Goal: Task Accomplishment & Management: Use online tool/utility

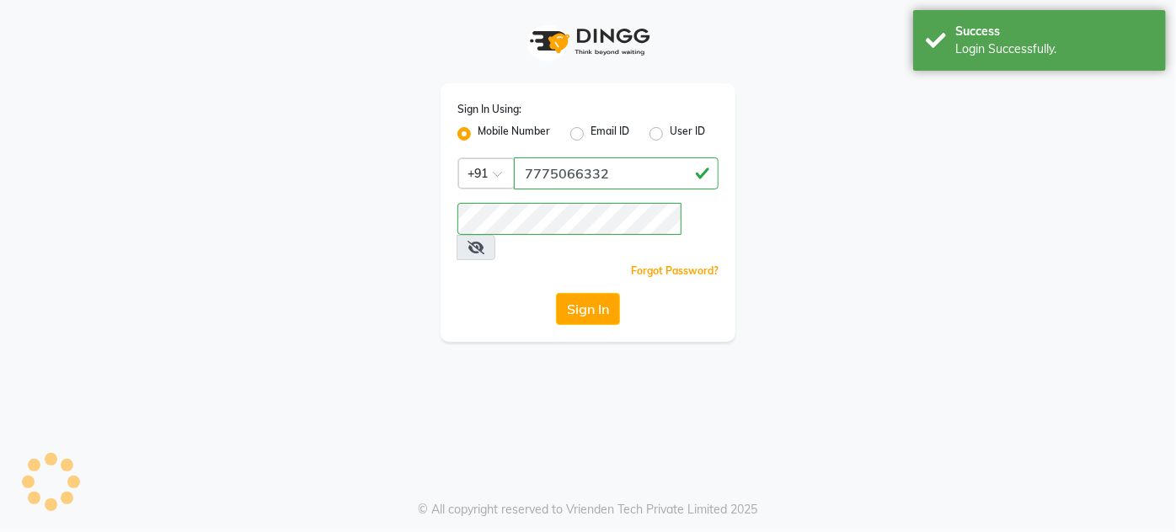
select select "service"
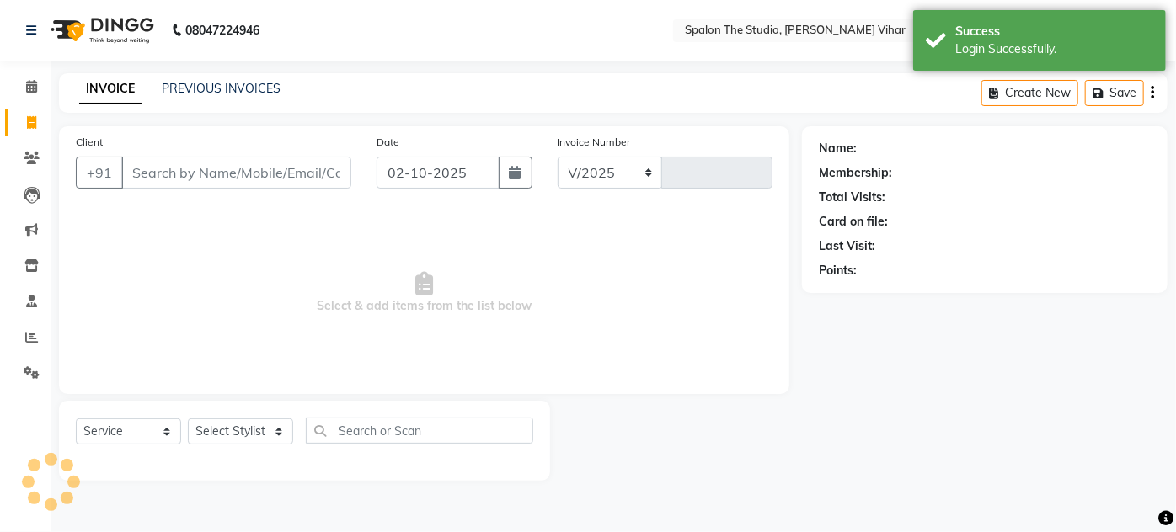
select select "903"
type input "1690"
select select "en"
click at [35, 339] on icon at bounding box center [31, 337] width 13 height 13
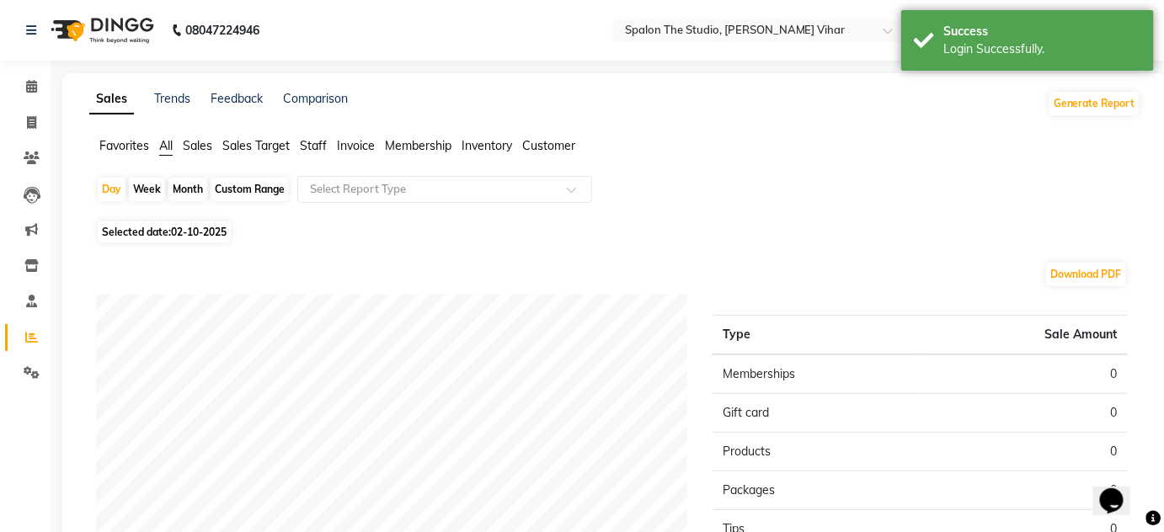
click at [183, 190] on div "Month" at bounding box center [187, 190] width 39 height 24
select select "10"
select select "2025"
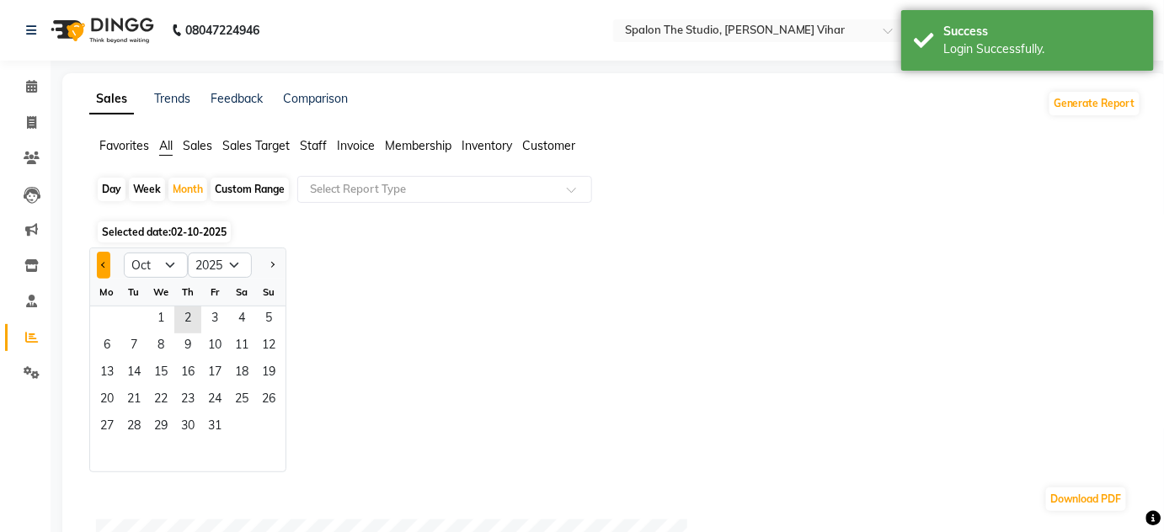
click at [110, 262] on button "Previous month" at bounding box center [103, 265] width 13 height 27
select select "9"
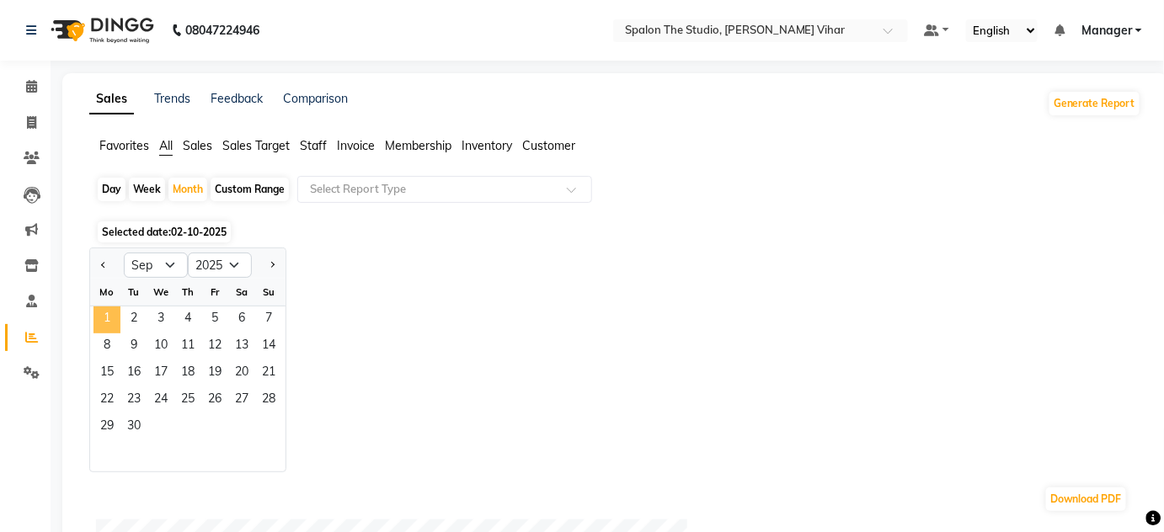
click at [108, 316] on span "1" at bounding box center [107, 320] width 27 height 27
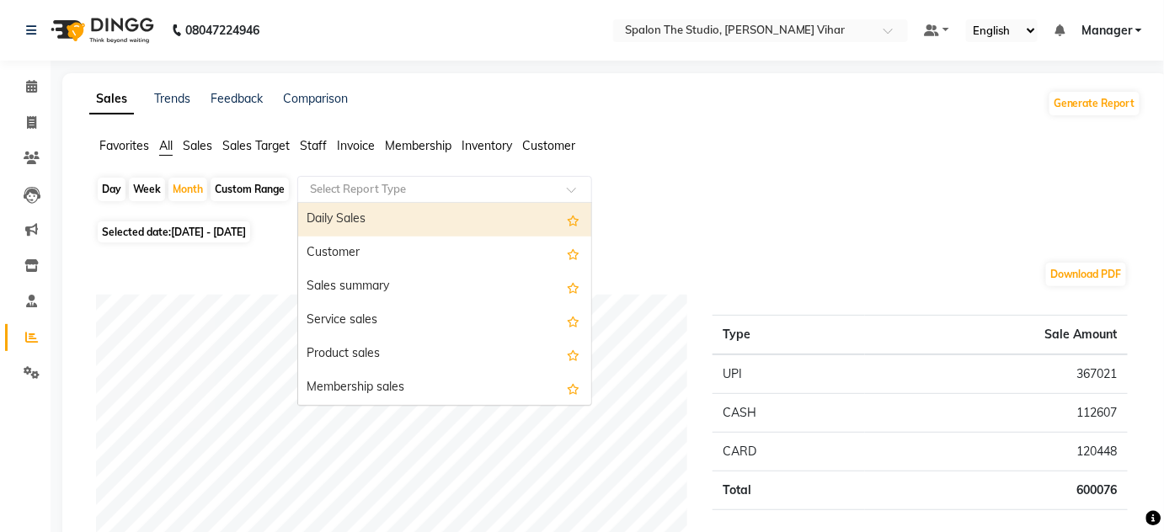
click at [425, 190] on input "text" at bounding box center [428, 189] width 243 height 17
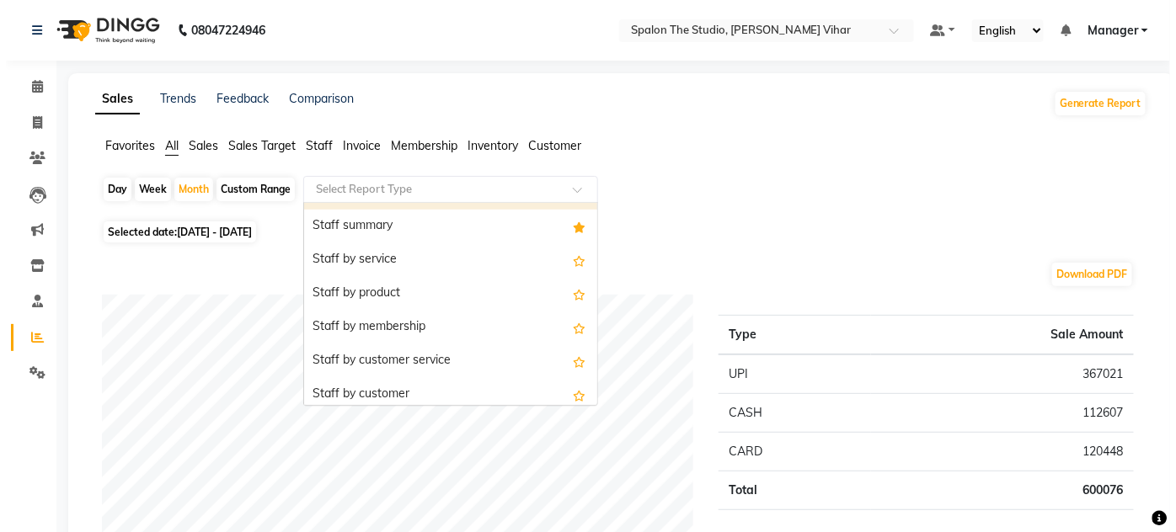
scroll to position [536, 0]
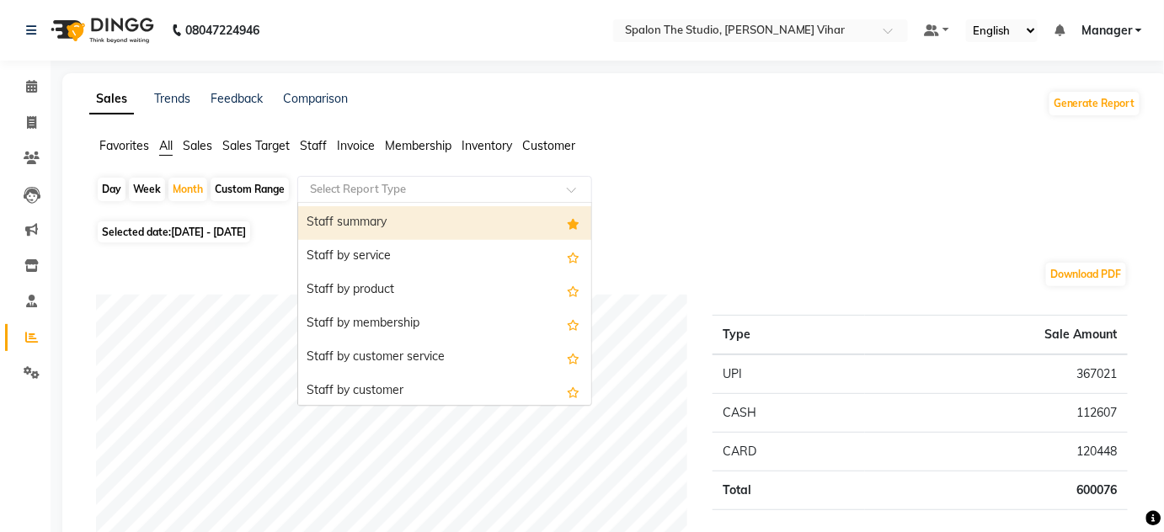
click at [487, 222] on div "Staff summary" at bounding box center [444, 223] width 293 height 34
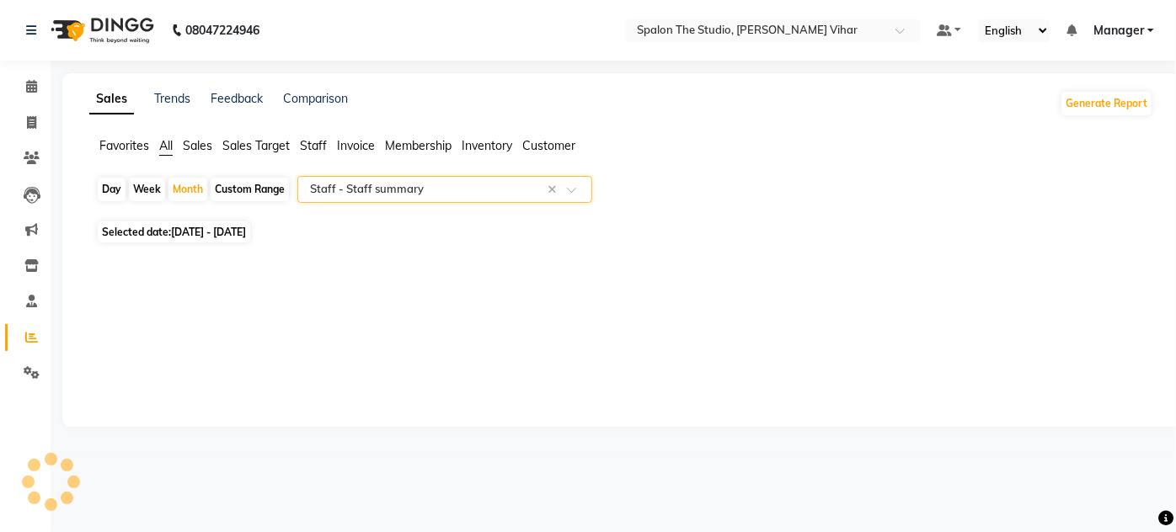
select select "filtered_report"
select select "pdf"
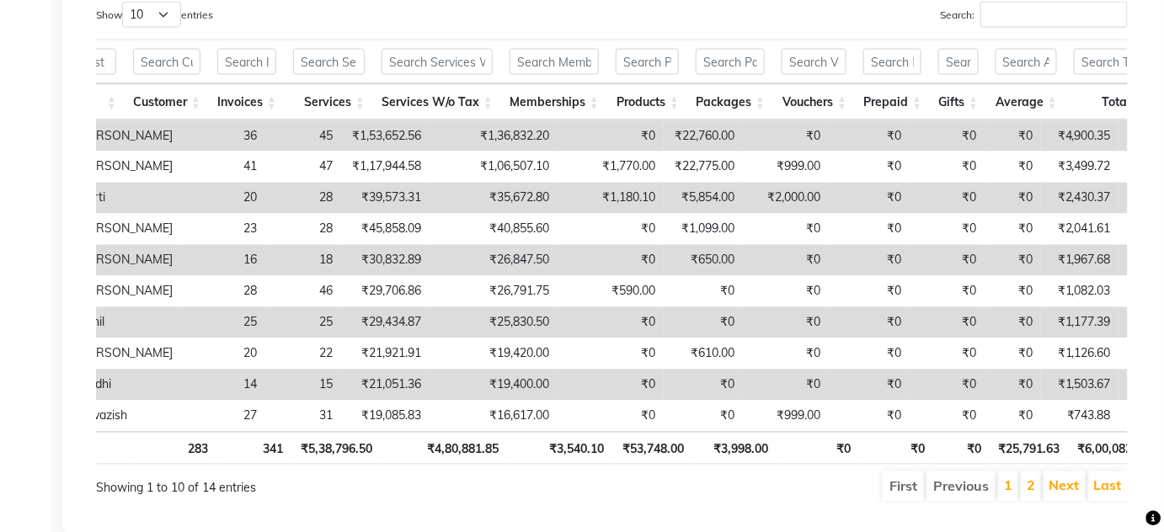
scroll to position [0, 300]
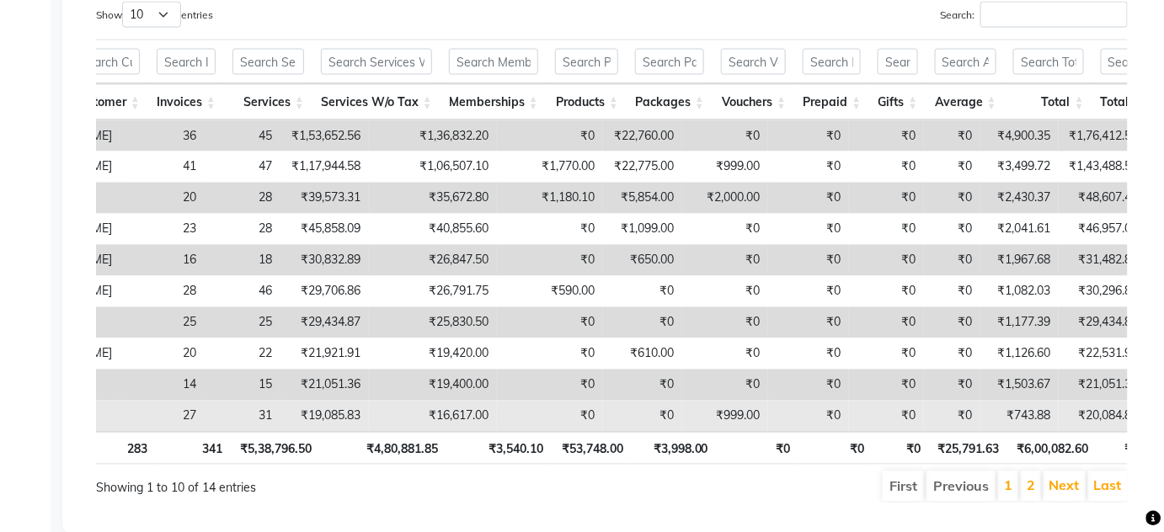
click at [120, 430] on td "27" at bounding box center [162, 416] width 84 height 31
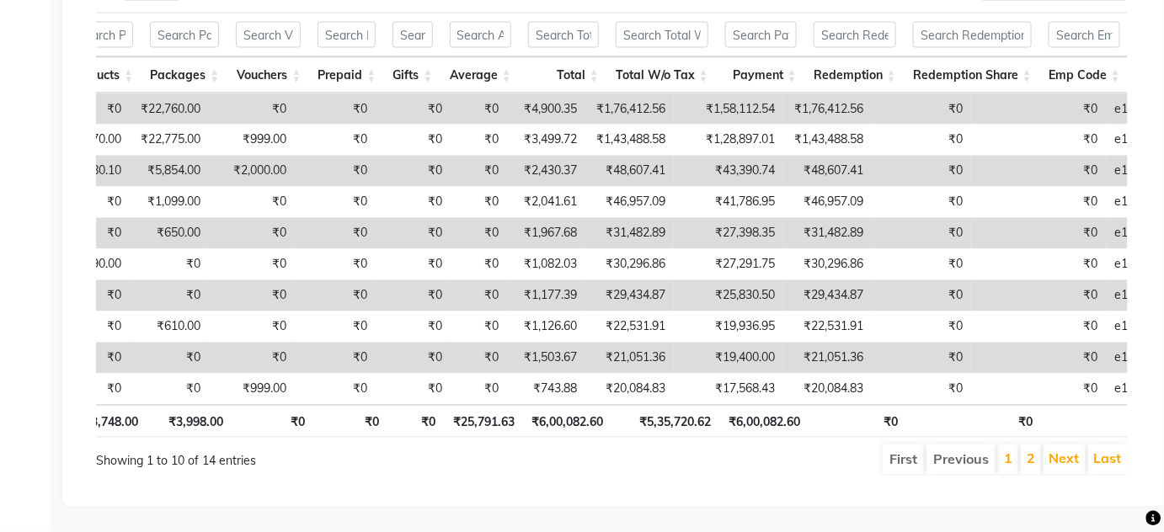
scroll to position [0, 799]
